Goal: Find specific page/section: Find specific page/section

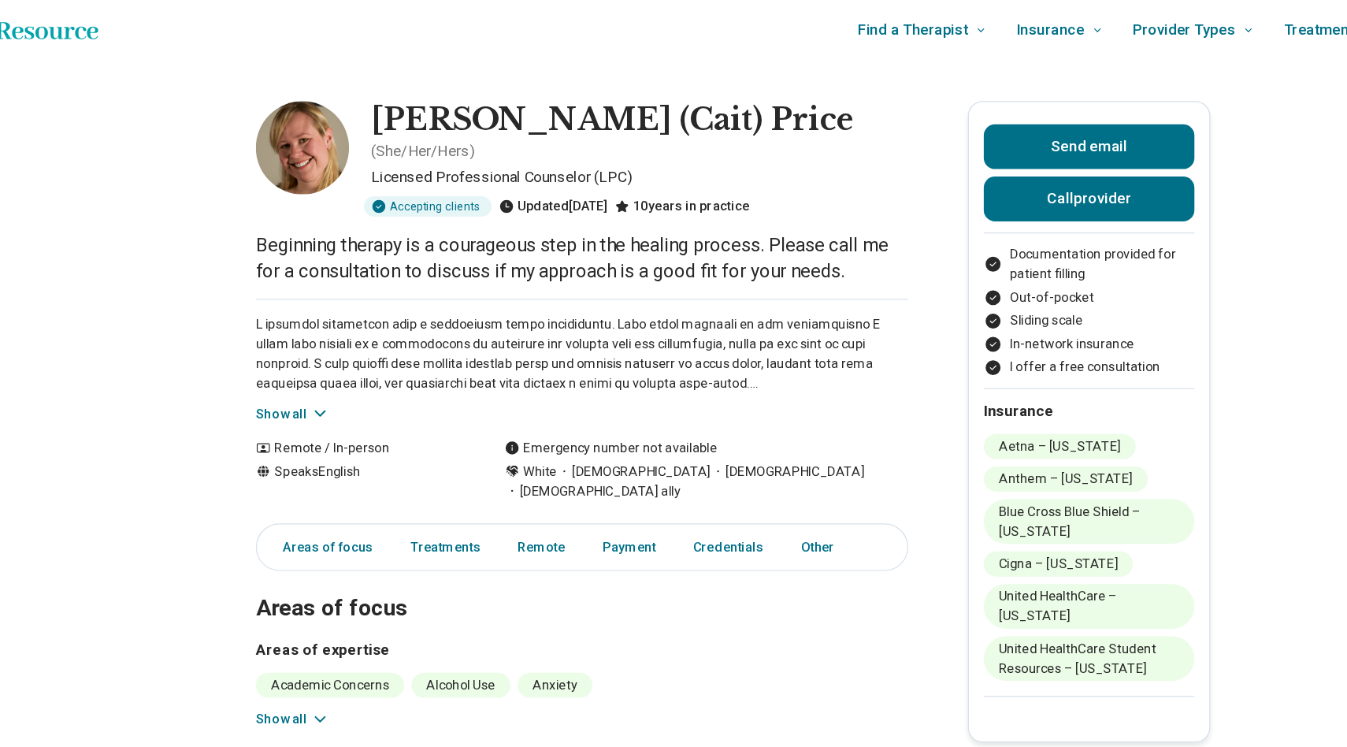
click at [324, 327] on div "Show all" at bounding box center [545, 311] width 551 height 106
click at [324, 347] on icon at bounding box center [325, 355] width 16 height 16
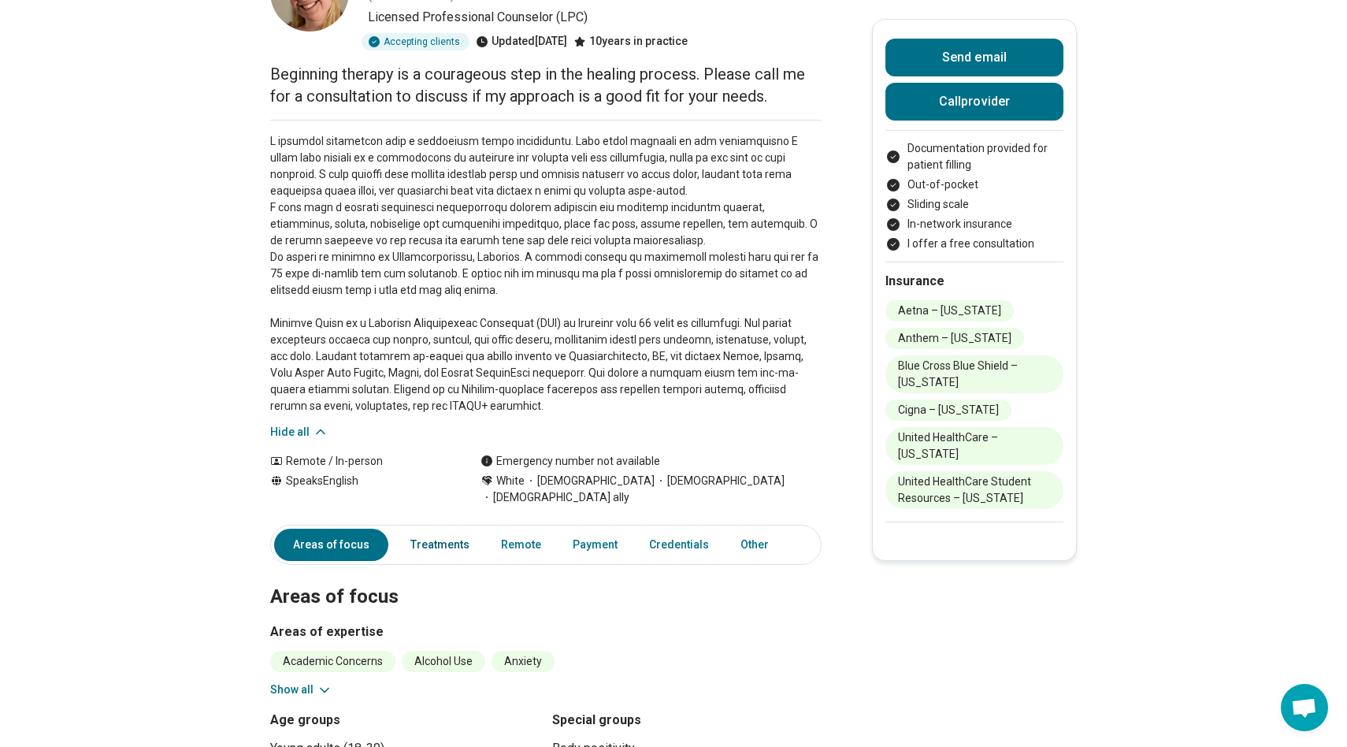
click at [455, 528] on link "Treatments" at bounding box center [440, 544] width 78 height 32
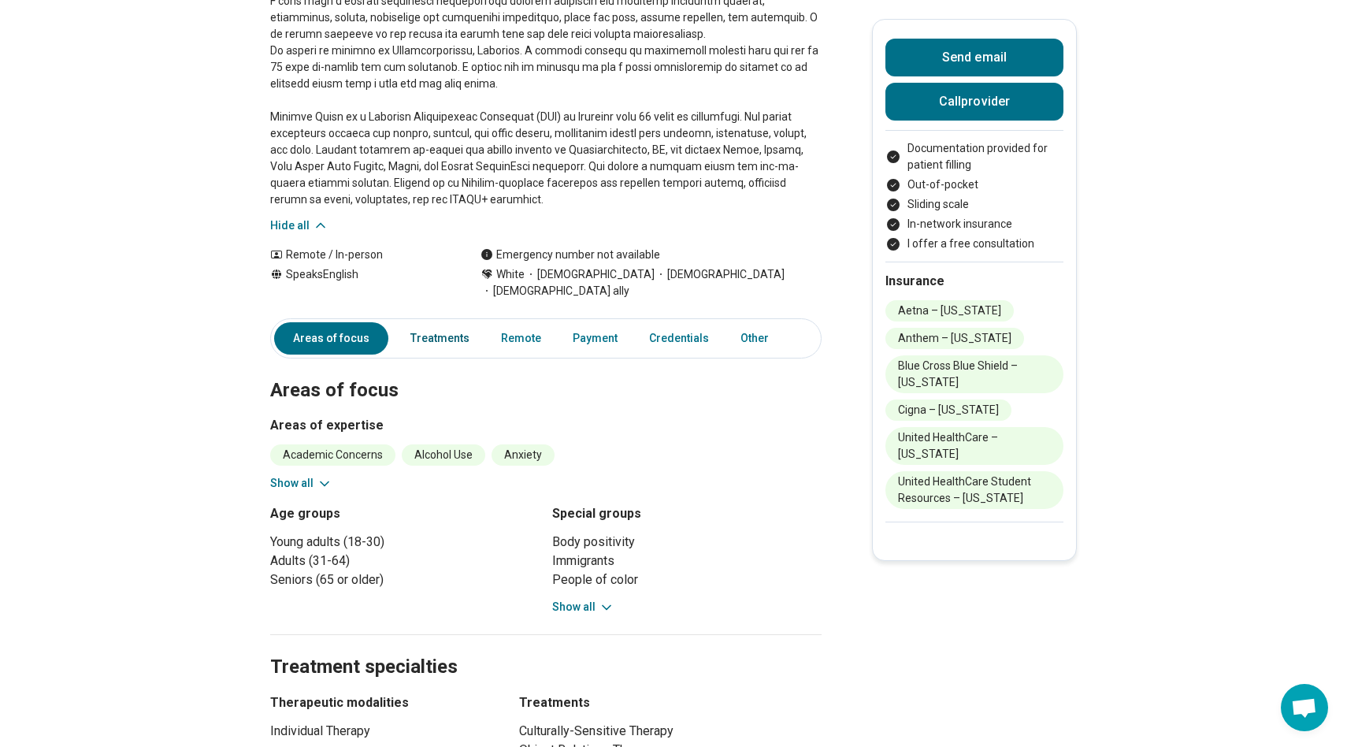
scroll to position [272, 0]
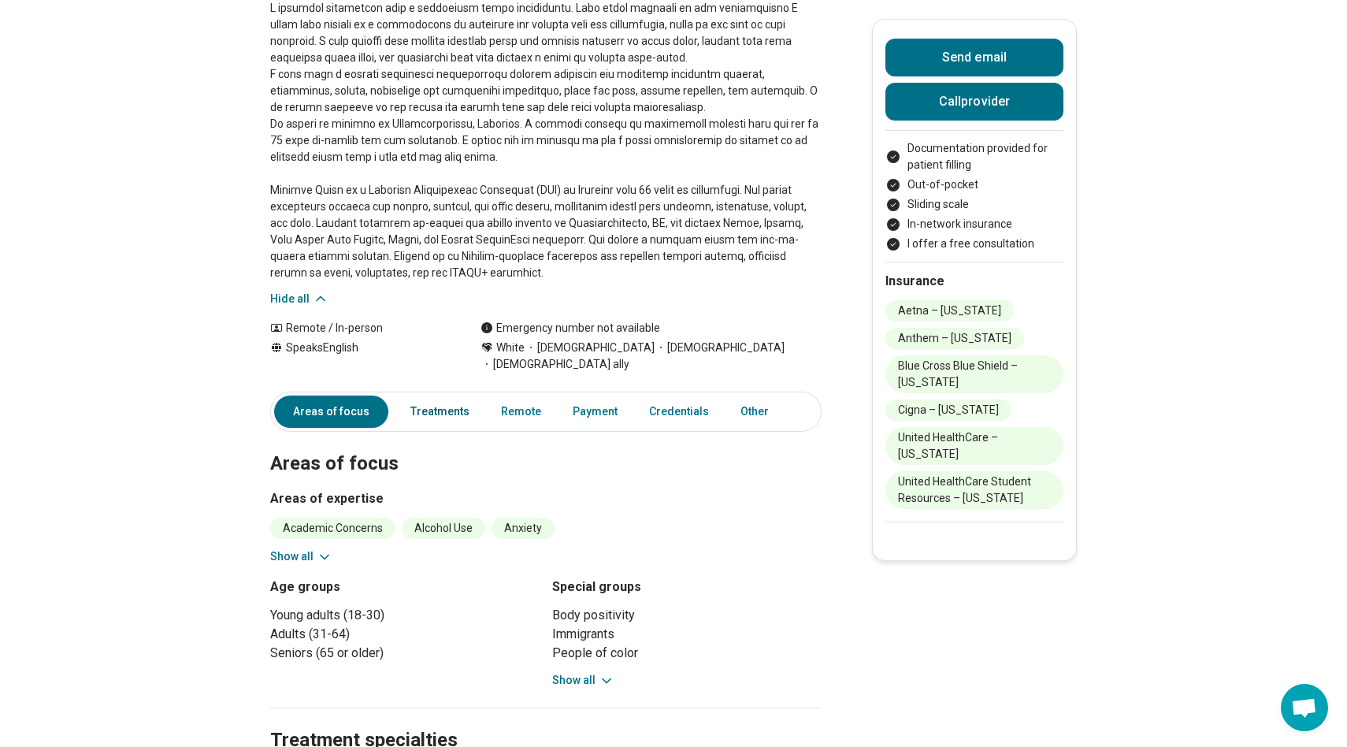
click at [436, 395] on link "Treatments" at bounding box center [440, 411] width 78 height 32
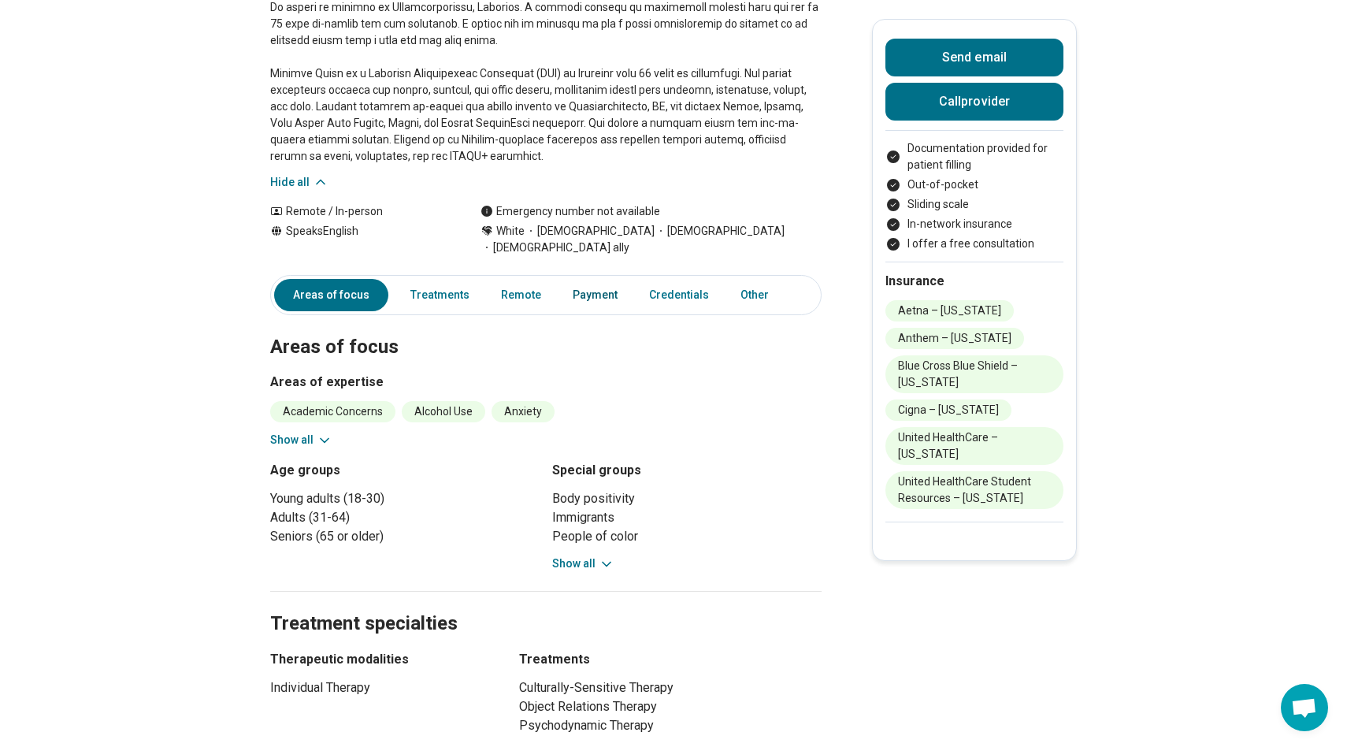
click at [576, 279] on link "Payment" at bounding box center [595, 295] width 64 height 32
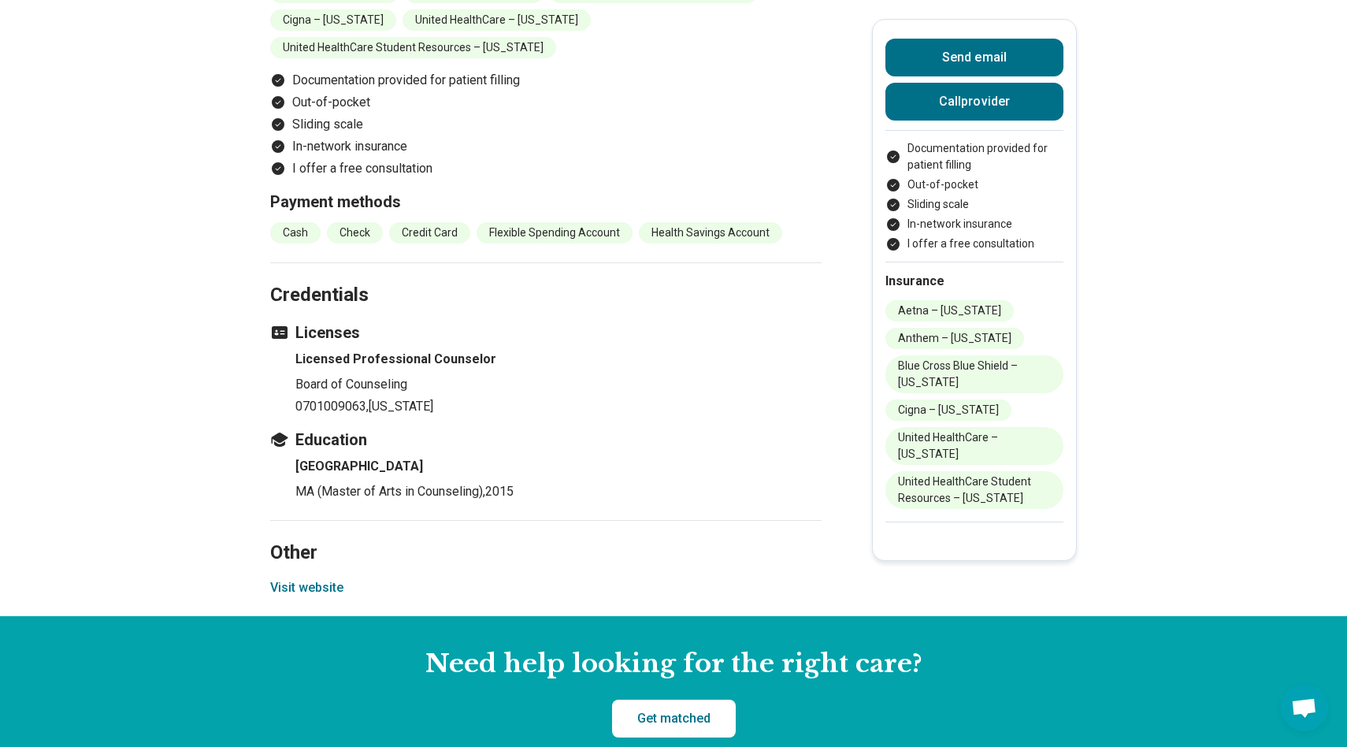
scroll to position [1643, 0]
